Goal: Task Accomplishment & Management: Use online tool/utility

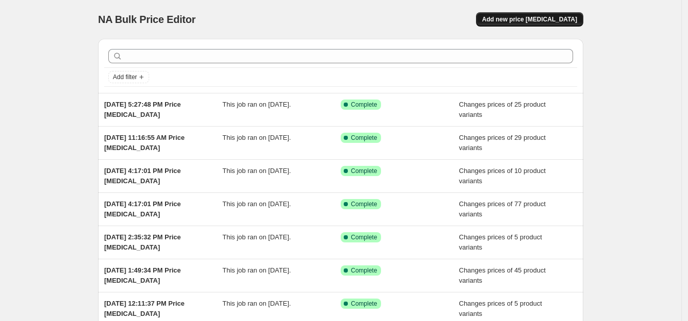
click at [511, 15] on span "Add new price [MEDICAL_DATA]" at bounding box center [529, 19] width 95 height 8
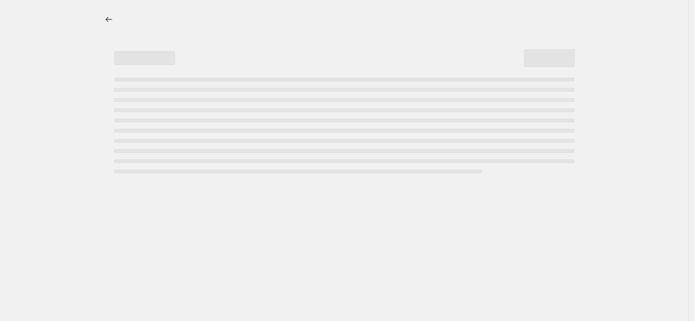
select select "percentage"
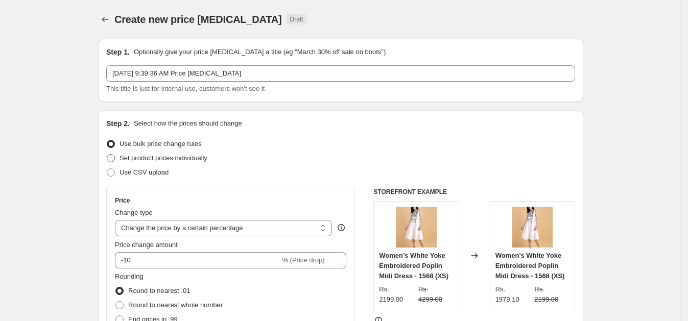
click at [163, 155] on span "Set product prices individually" at bounding box center [164, 158] width 88 height 8
click at [107, 155] on input "Set product prices individually" at bounding box center [107, 154] width 1 height 1
radio input "true"
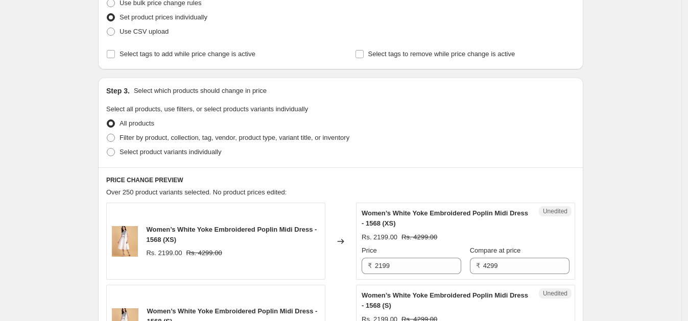
scroll to position [159, 0]
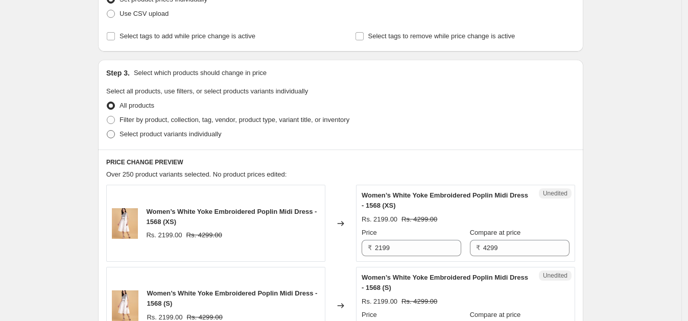
click at [161, 131] on span "Select product variants individually" at bounding box center [171, 134] width 102 height 8
click at [107, 131] on input "Select product variants individually" at bounding box center [107, 130] width 1 height 1
radio input "true"
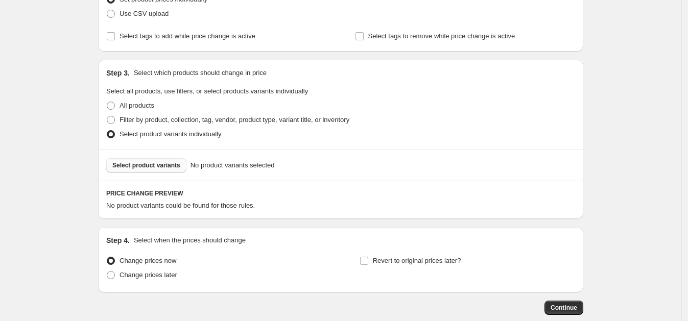
click at [148, 162] on span "Select product variants" at bounding box center [146, 166] width 68 height 8
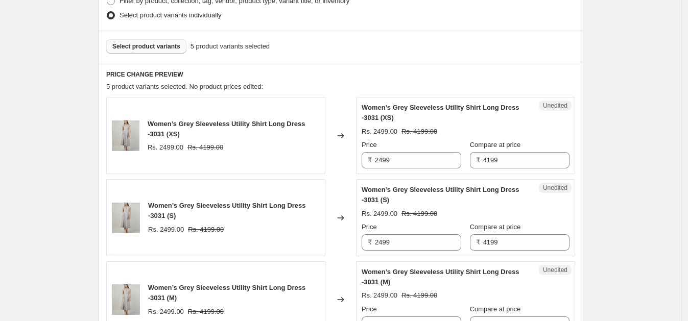
scroll to position [279, 0]
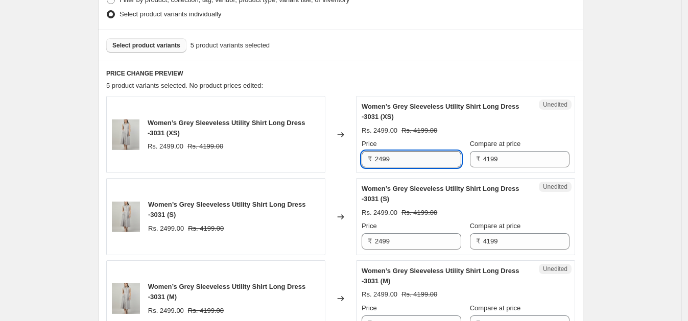
click at [401, 166] on input "2499" at bounding box center [418, 159] width 86 height 16
click at [409, 163] on input "1999" at bounding box center [418, 159] width 86 height 16
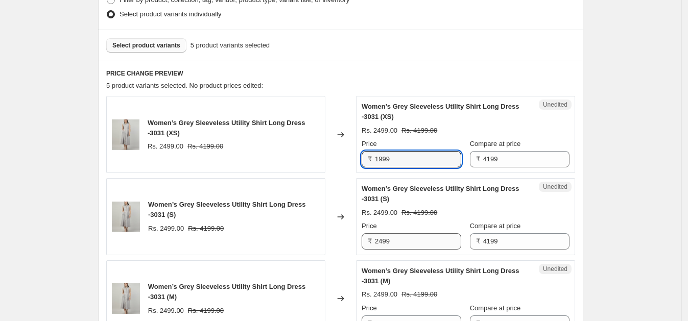
type input "1999"
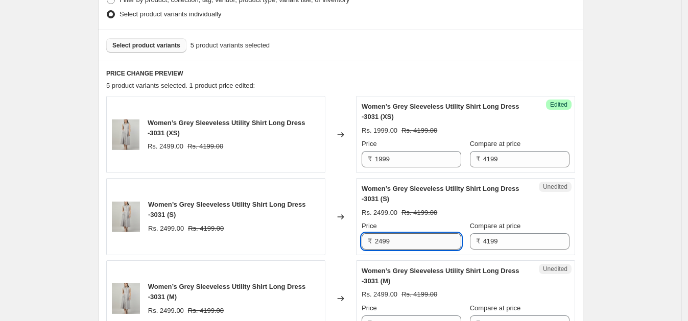
click at [411, 237] on input "2499" at bounding box center [418, 242] width 86 height 16
paste input "19"
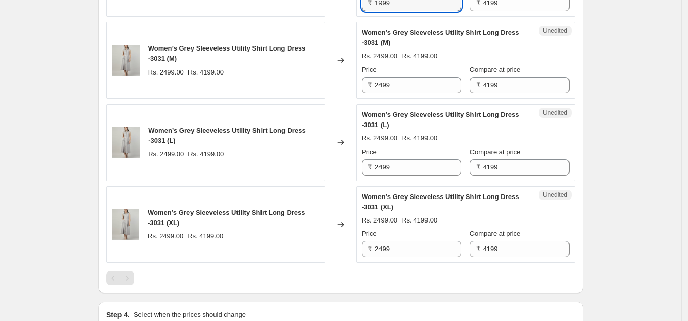
scroll to position [524, 0]
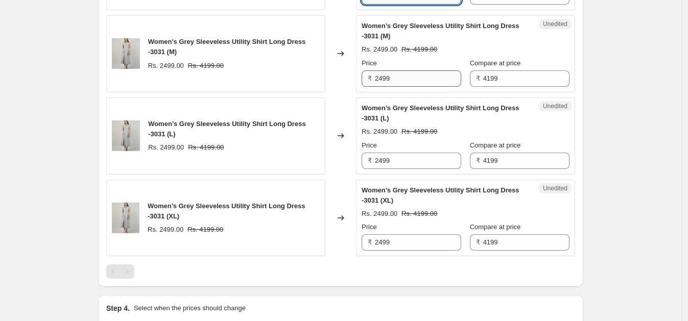
type input "1999"
click at [408, 78] on input "2499" at bounding box center [418, 79] width 86 height 16
paste input "19"
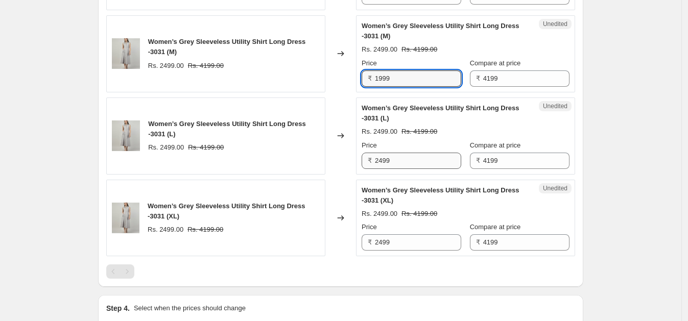
type input "1999"
click at [403, 153] on input "2499" at bounding box center [418, 161] width 86 height 16
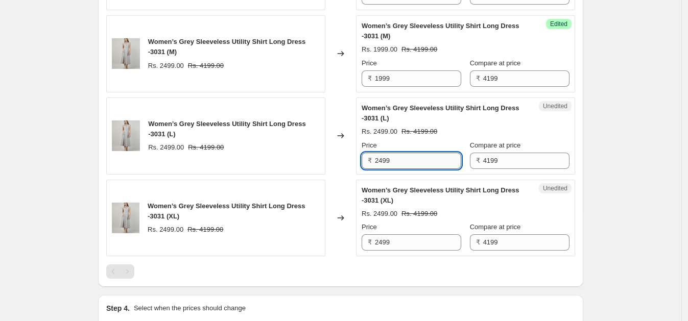
click at [403, 153] on input "2499" at bounding box center [418, 161] width 86 height 16
paste input "19"
type input "1999"
click at [395, 235] on input "2499" at bounding box center [418, 243] width 86 height 16
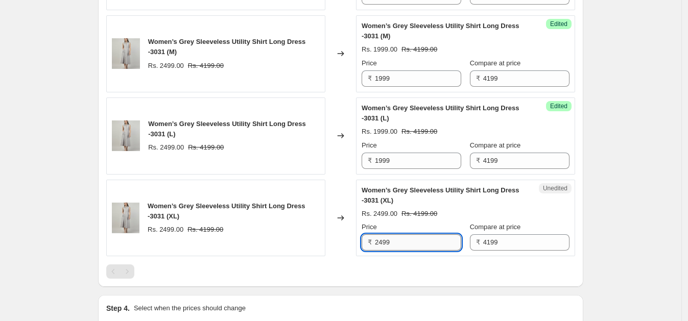
click at [395, 235] on input "2499" at bounding box center [418, 243] width 86 height 16
paste input "19"
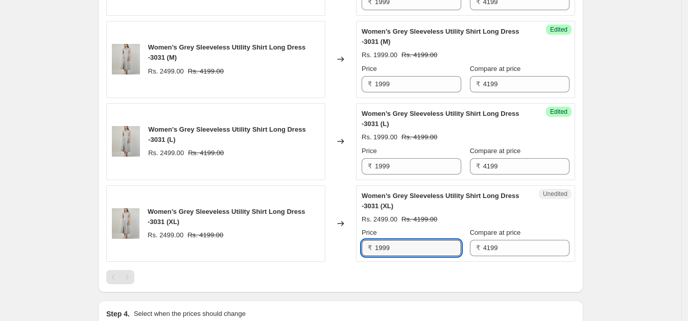
scroll to position [527, 0]
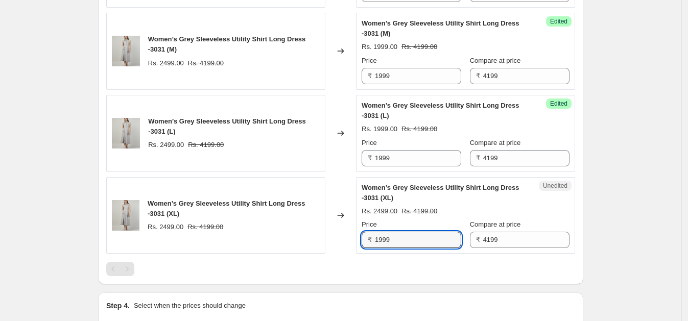
type input "1999"
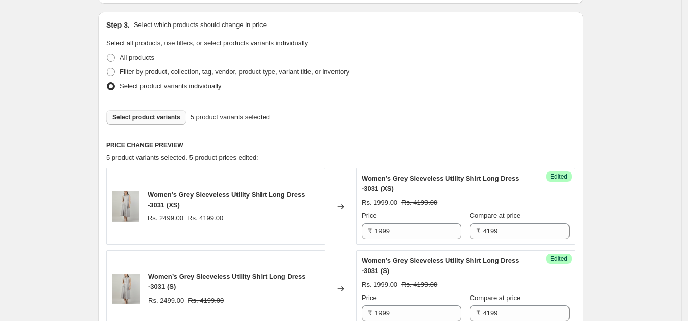
scroll to position [204, 0]
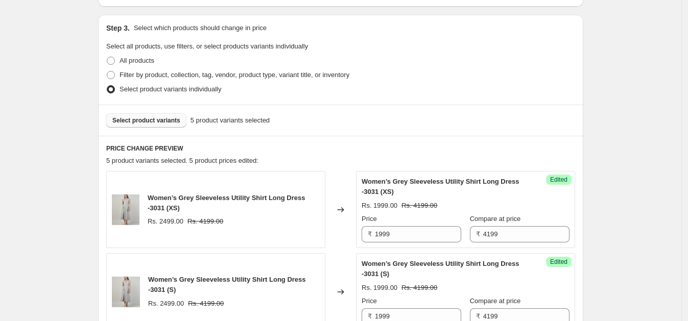
click at [157, 120] on span "Select product variants" at bounding box center [146, 121] width 68 height 8
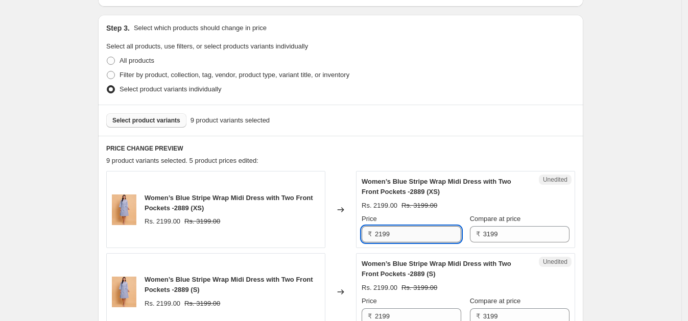
click at [401, 233] on input "2199" at bounding box center [418, 234] width 86 height 16
type input "1899"
click at [459, 214] on div "Price" at bounding box center [412, 219] width 100 height 10
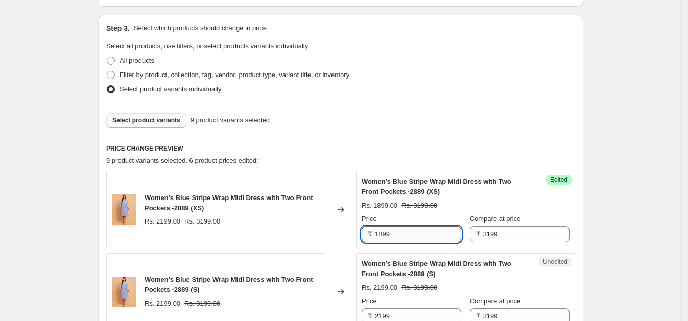
click at [434, 230] on input "1899" at bounding box center [418, 234] width 86 height 16
click at [433, 231] on input "1899" at bounding box center [418, 234] width 86 height 16
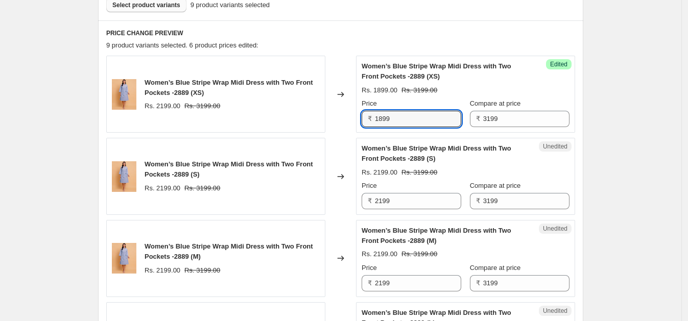
scroll to position [355, 0]
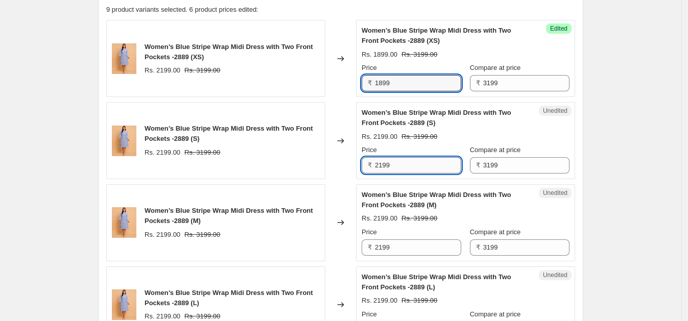
click at [443, 168] on input "2199" at bounding box center [418, 165] width 86 height 16
paste input "18"
type input "1899"
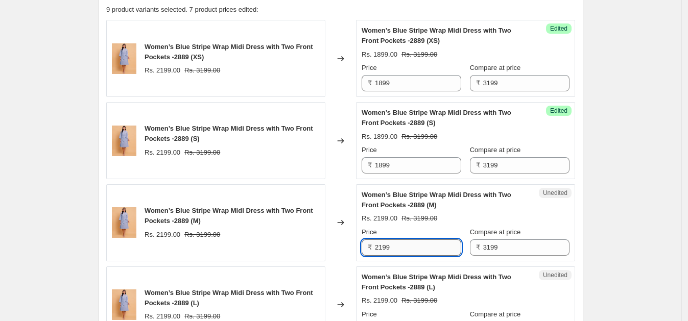
click at [401, 244] on input "2199" at bounding box center [418, 248] width 86 height 16
paste input "18"
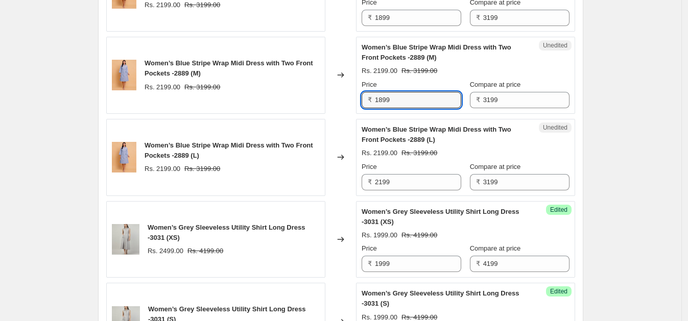
scroll to position [505, 0]
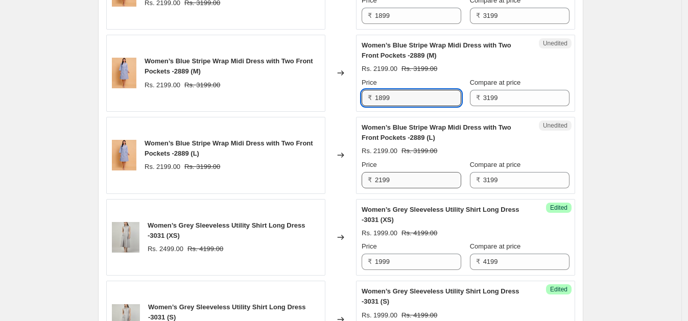
type input "1899"
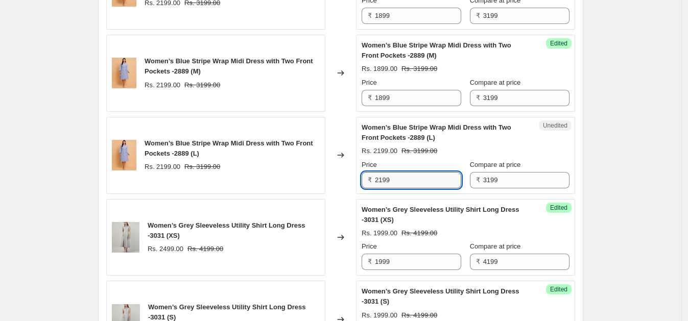
click at [405, 179] on input "2199" at bounding box center [418, 180] width 86 height 16
paste input "18"
type input "1899"
click at [412, 263] on input "1999" at bounding box center [418, 262] width 86 height 16
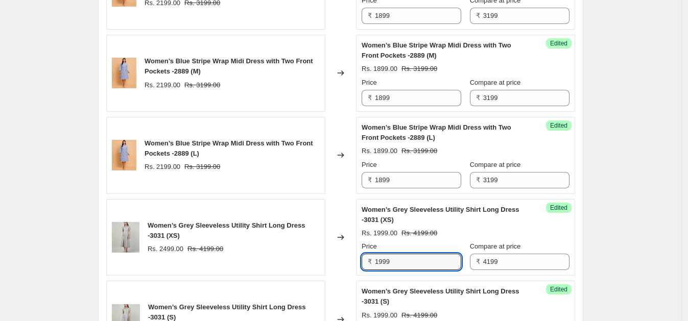
click at [652, 193] on div "Create new price [MEDICAL_DATA]. This page is ready Create new price [MEDICAL_D…" at bounding box center [341, 144] width 682 height 1299
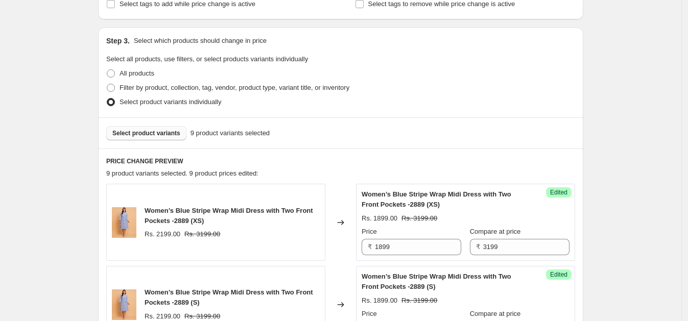
scroll to position [141, 0]
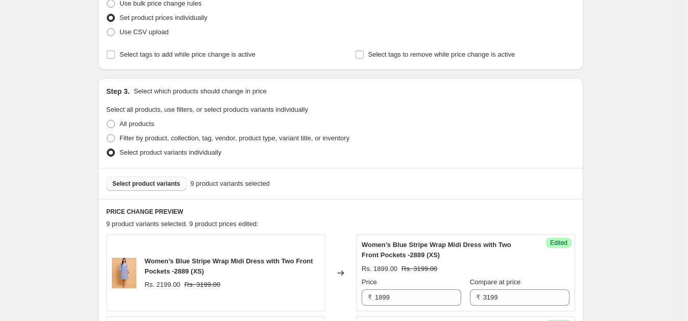
click at [166, 188] on button "Select product variants" at bounding box center [146, 184] width 80 height 14
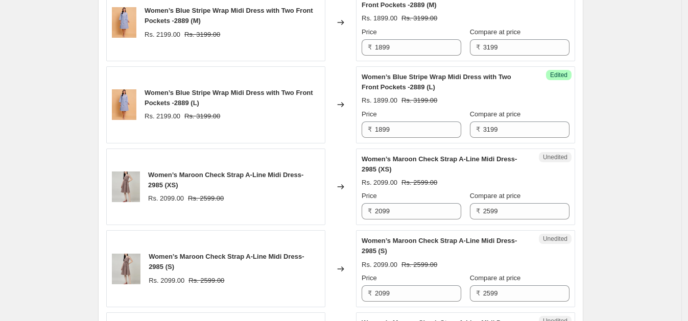
scroll to position [558, 0]
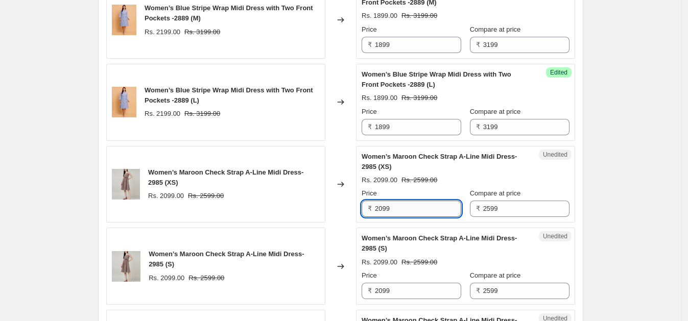
click at [404, 212] on input "2099" at bounding box center [418, 209] width 86 height 16
click at [428, 203] on input "1699" at bounding box center [418, 209] width 86 height 16
type input "1699"
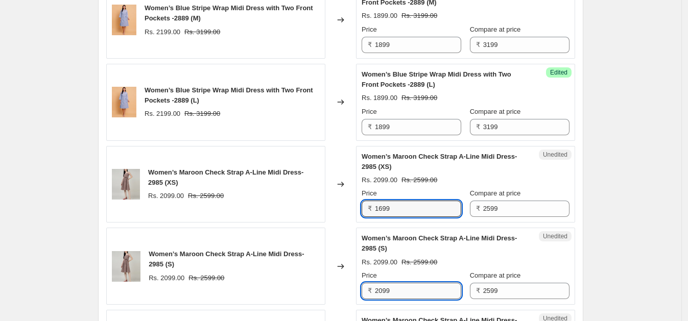
click at [396, 290] on input "2099" at bounding box center [418, 291] width 86 height 16
paste input "16"
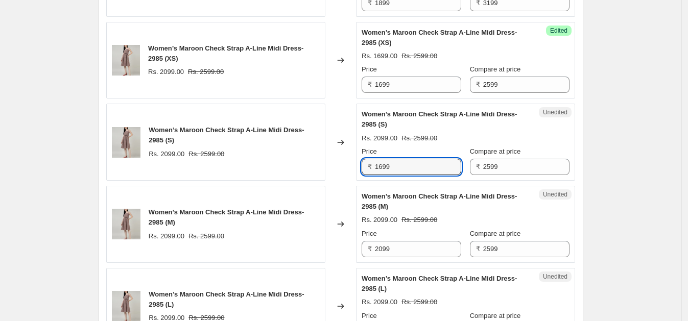
scroll to position [790, 0]
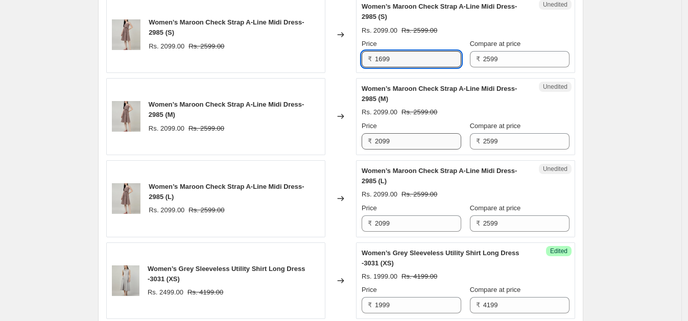
type input "1699"
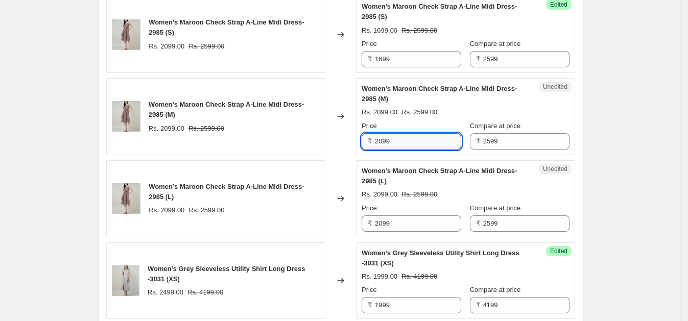
click at [431, 145] on input "2099" at bounding box center [418, 141] width 86 height 16
paste input "16"
type input "1699"
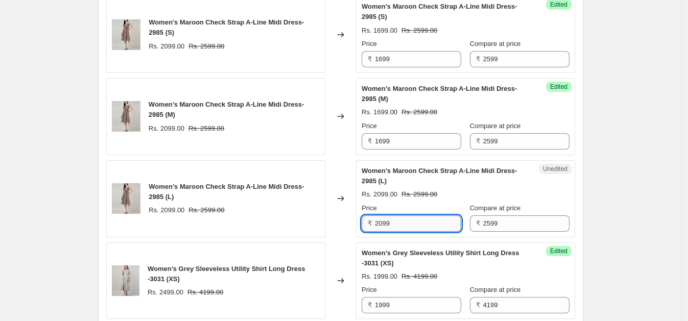
click at [404, 227] on input "2099" at bounding box center [418, 224] width 86 height 16
paste input "16"
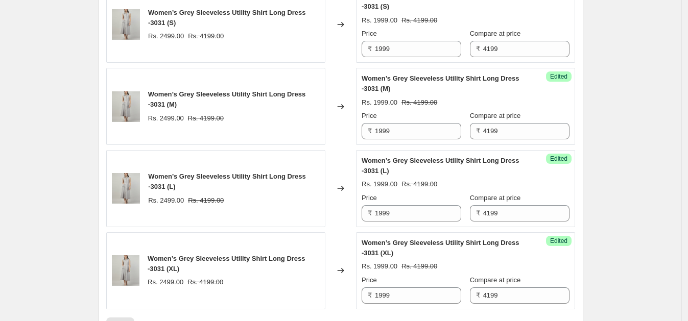
scroll to position [1303, 0]
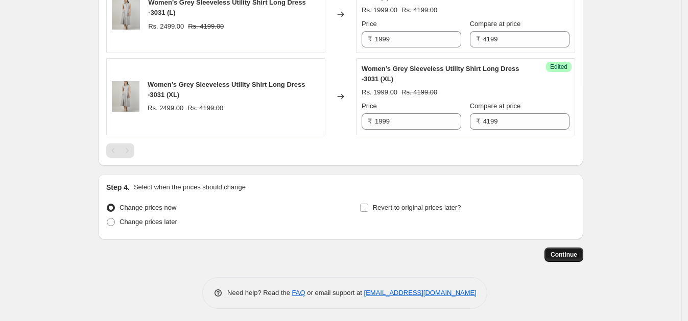
type input "1699"
click at [567, 253] on span "Continue" at bounding box center [564, 255] width 27 height 8
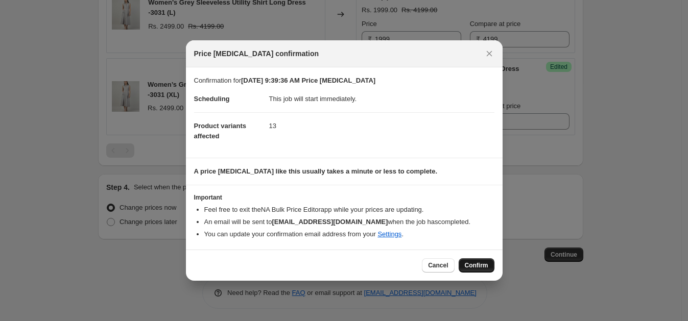
click at [486, 264] on span "Confirm" at bounding box center [477, 266] width 24 height 8
